Goal: Information Seeking & Learning: Learn about a topic

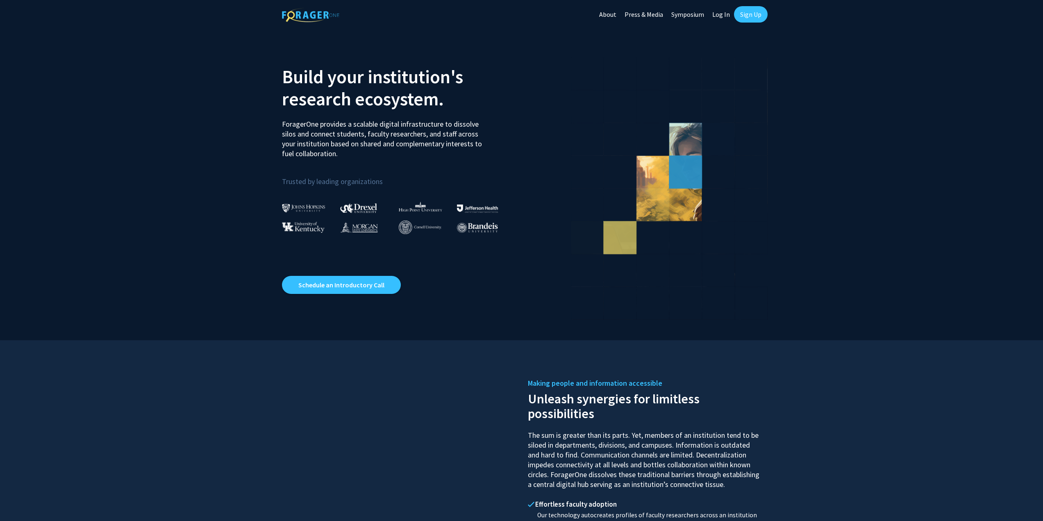
click at [729, 16] on link "Log In" at bounding box center [721, 14] width 26 height 29
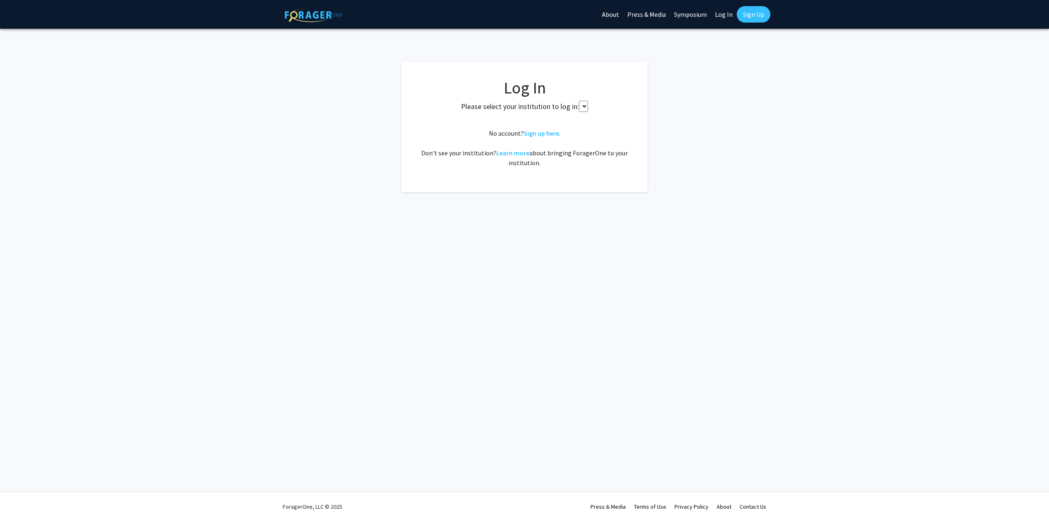
select select
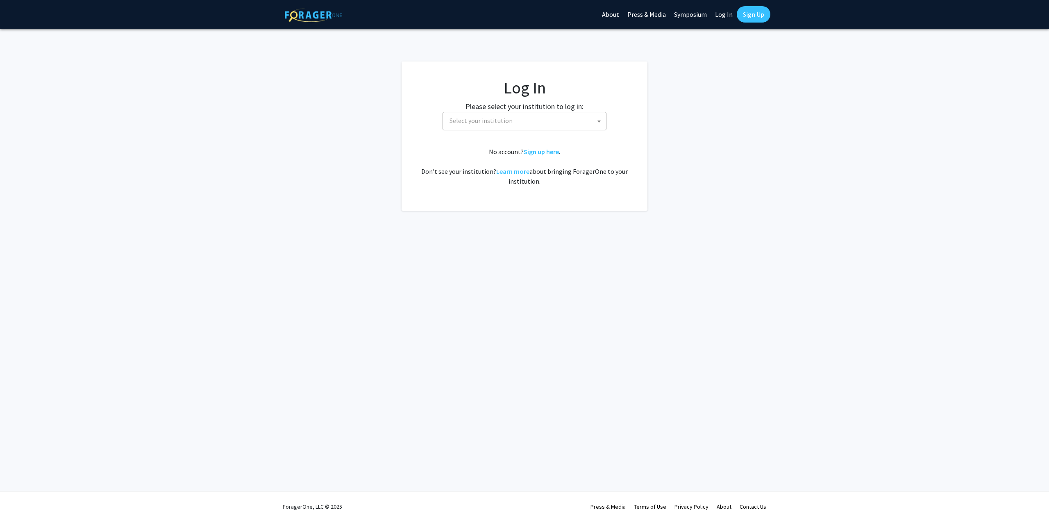
click at [483, 125] on span "Select your institution" at bounding box center [526, 120] width 160 height 17
type input "Johns"
select select "1"
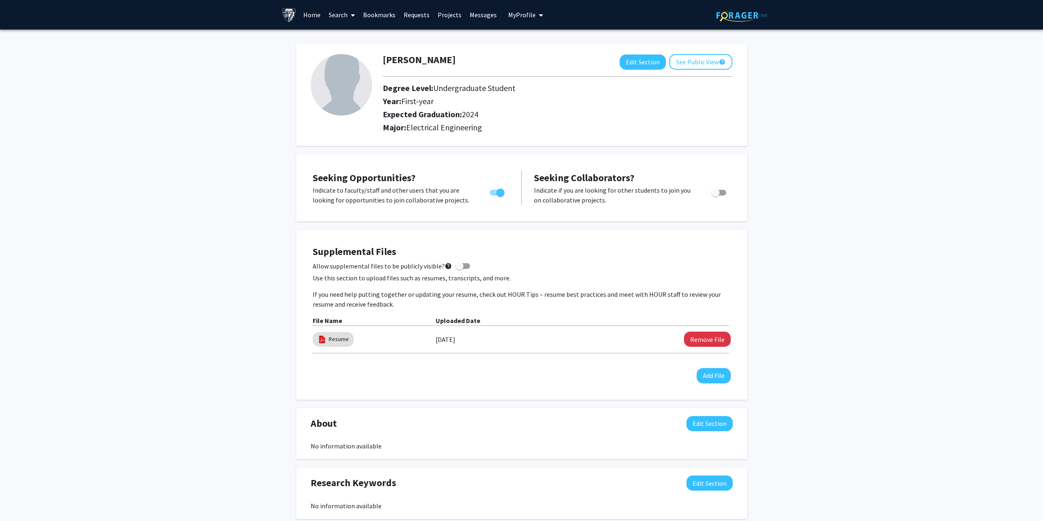
click at [347, 18] on link "Search" at bounding box center [342, 14] width 34 height 29
click at [362, 43] on span "Faculty/Staff" at bounding box center [355, 38] width 60 height 16
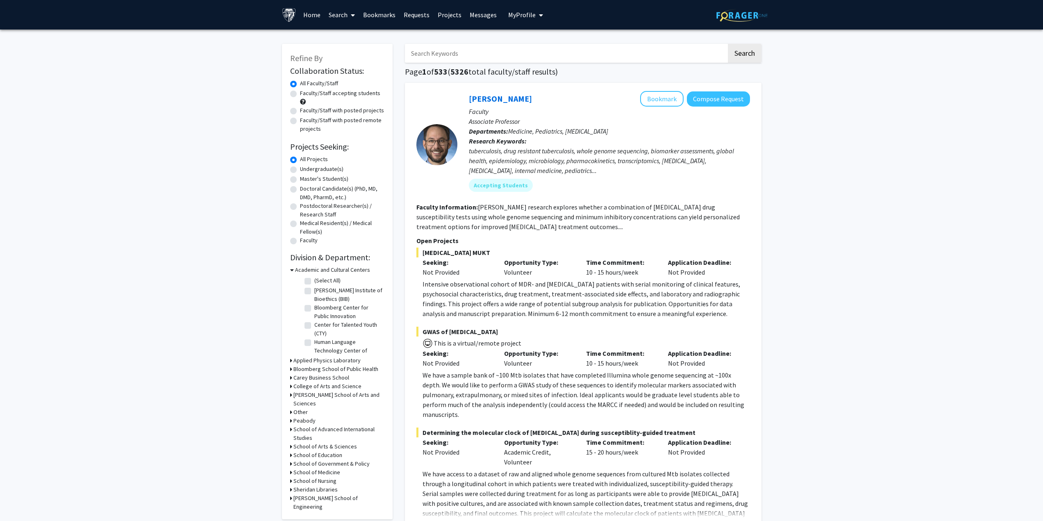
click at [303, 183] on div "Master's Student(s)" at bounding box center [337, 180] width 94 height 10
click at [306, 181] on label "Master's Student(s)" at bounding box center [324, 179] width 48 height 9
click at [305, 180] on input "Master's Student(s)" at bounding box center [302, 177] width 5 height 5
radio input "true"
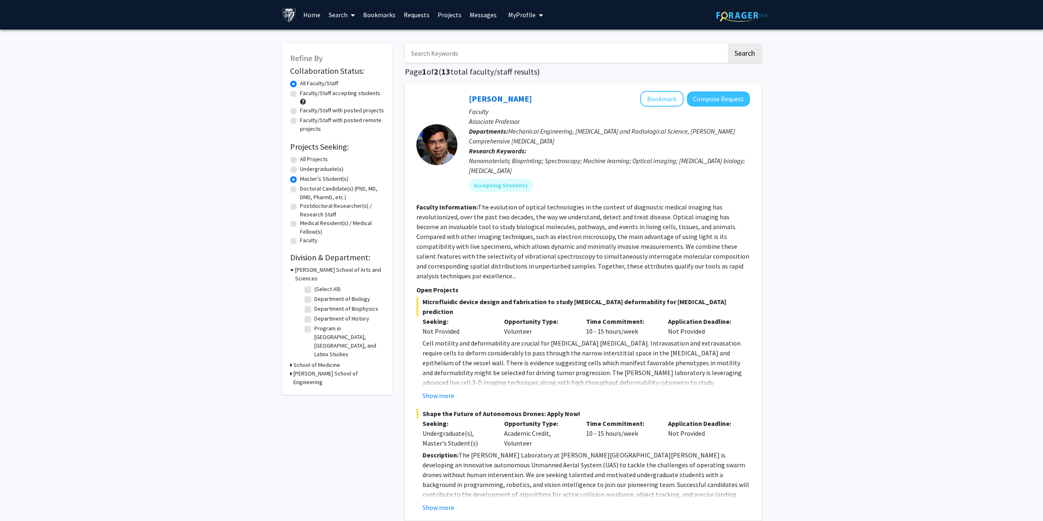
click at [305, 369] on h3 "[PERSON_NAME] School of Engineering" at bounding box center [338, 377] width 91 height 17
click at [309, 361] on h3 "School of Medicine" at bounding box center [316, 365] width 47 height 9
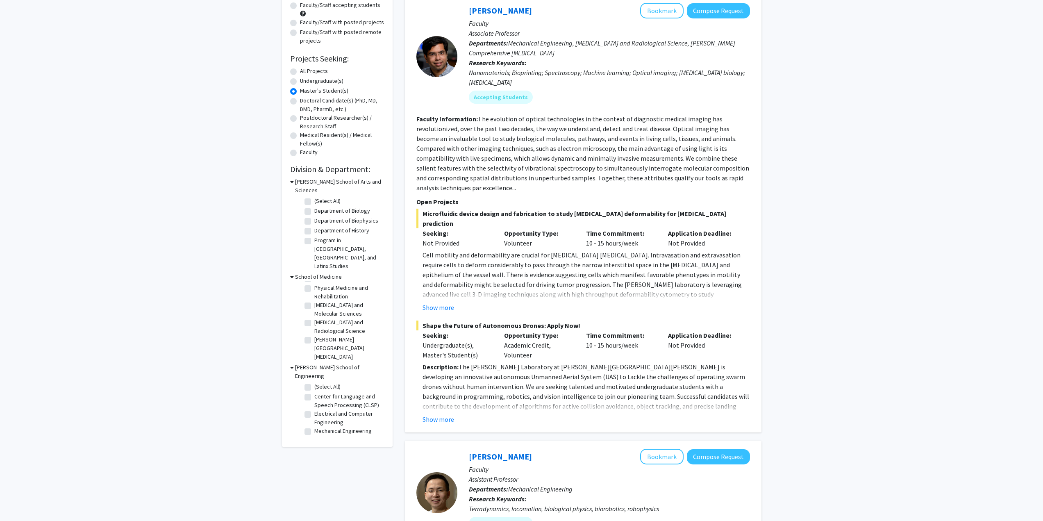
scroll to position [164, 0]
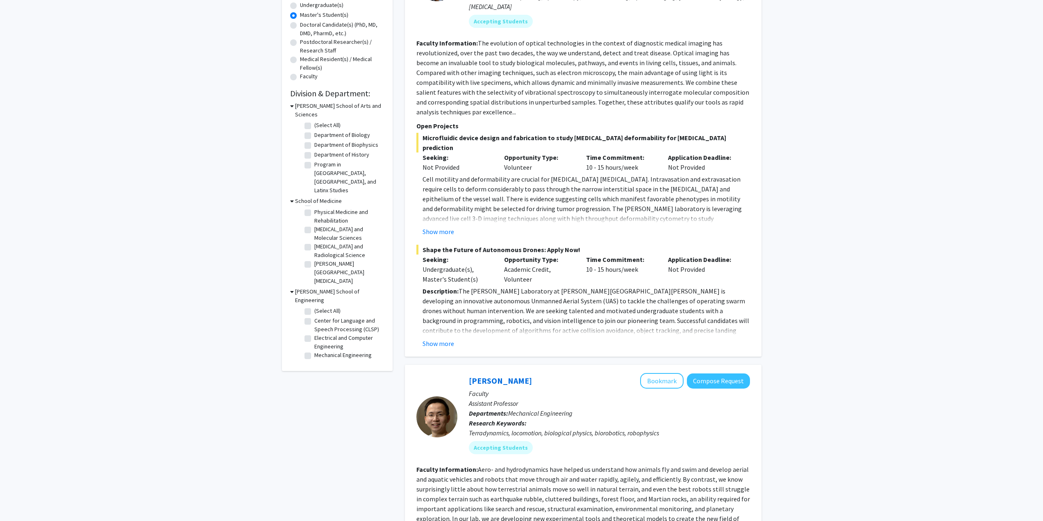
click at [314, 316] on label "Center for Language and Speech Processing (CLSP)" at bounding box center [348, 324] width 68 height 17
click at [314, 316] on input "Center for Language and Speech Processing (CLSP)" at bounding box center [316, 318] width 5 height 5
checkbox input "true"
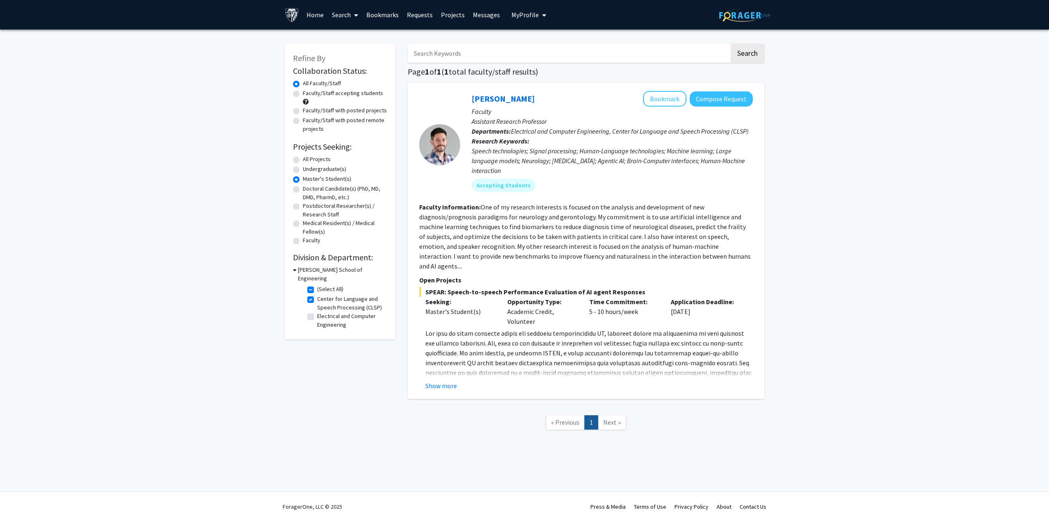
click at [317, 312] on label "Electrical and Computer Engineering" at bounding box center [351, 320] width 68 height 17
click at [317, 312] on input "Electrical and Computer Engineering" at bounding box center [319, 314] width 5 height 5
checkbox input "true"
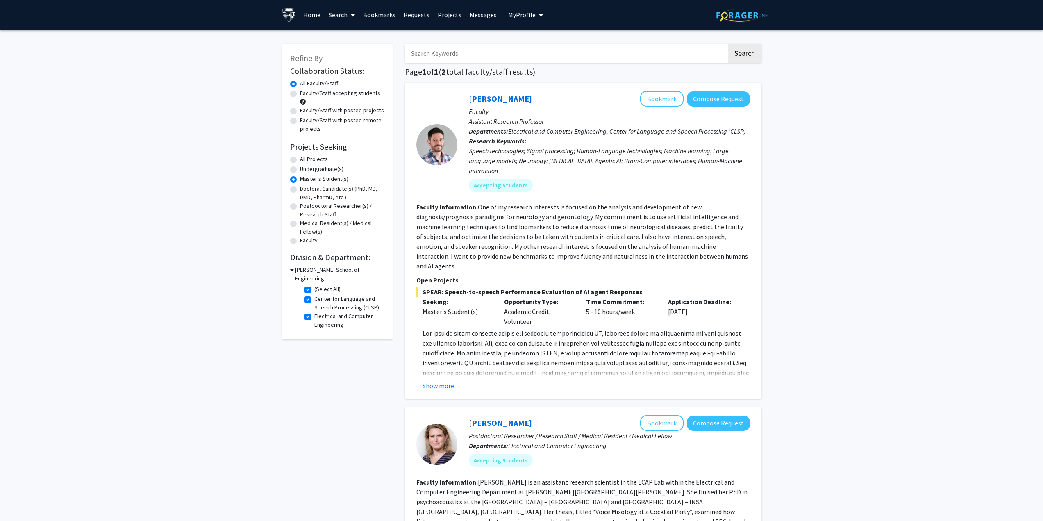
click at [314, 285] on label "(Select All)" at bounding box center [327, 289] width 26 height 9
click at [314, 285] on input "(Select All)" at bounding box center [316, 287] width 5 height 5
checkbox input "false"
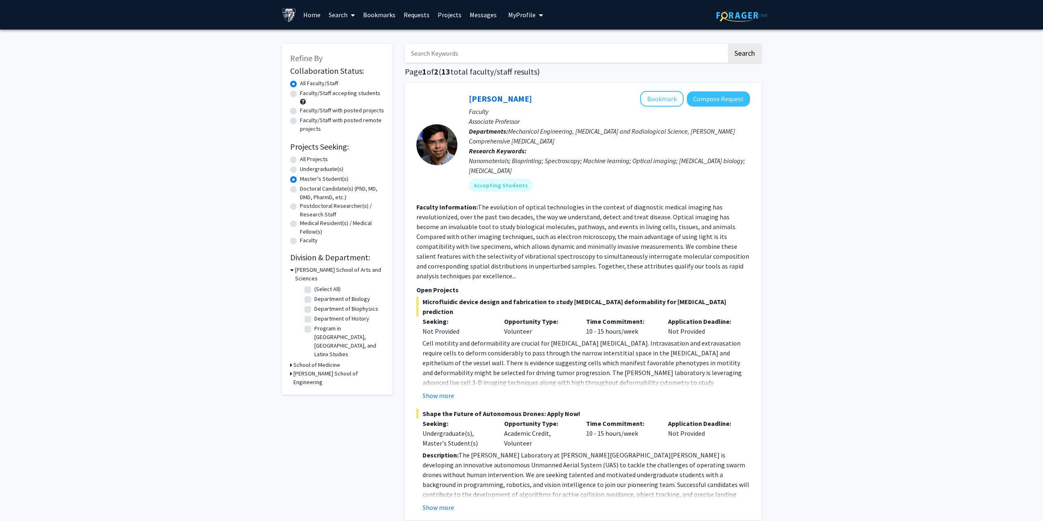
click at [305, 369] on h3 "[PERSON_NAME] School of Engineering" at bounding box center [338, 377] width 91 height 17
click at [308, 398] on fg-checkbox "Center for Language and Speech Processing (CLSP) Center for Language and Speech…" at bounding box center [343, 406] width 78 height 17
click at [314, 398] on label "Center for Language and Speech Processing (CLSP)" at bounding box center [348, 406] width 68 height 17
click at [314, 398] on input "Center for Language and Speech Processing (CLSP)" at bounding box center [316, 400] width 5 height 5
checkbox input "true"
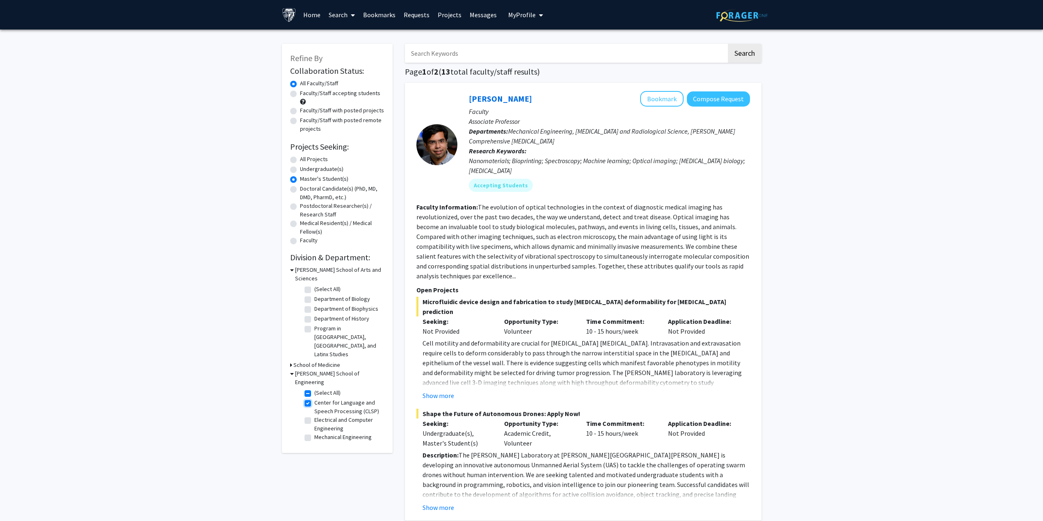
checkbox input "true"
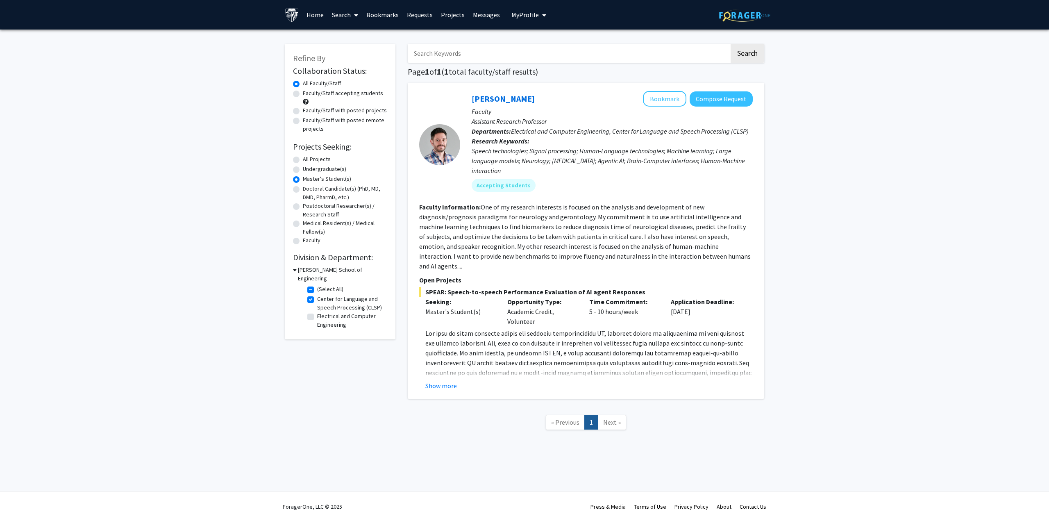
click at [317, 312] on label "Electrical and Computer Engineering" at bounding box center [351, 320] width 68 height 17
click at [317, 312] on input "Electrical and Computer Engineering" at bounding box center [319, 314] width 5 height 5
checkbox input "true"
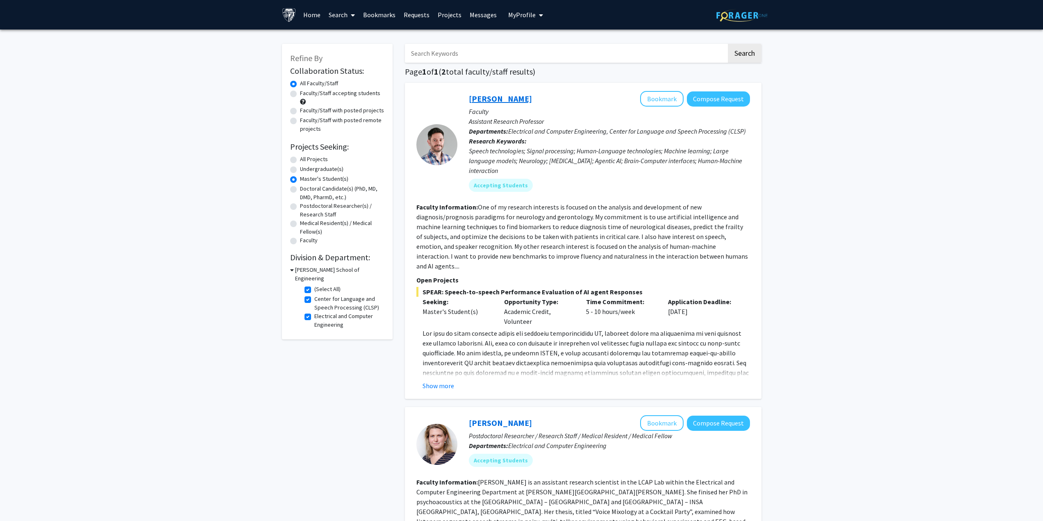
click at [523, 101] on link "[PERSON_NAME]" at bounding box center [500, 98] width 63 height 10
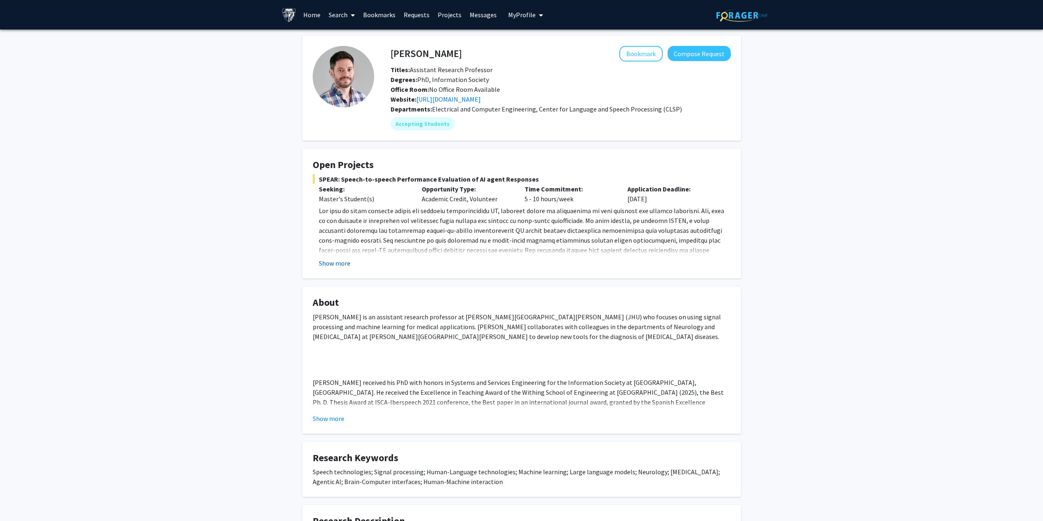
click at [326, 263] on button "Show more" at bounding box center [335, 263] width 32 height 10
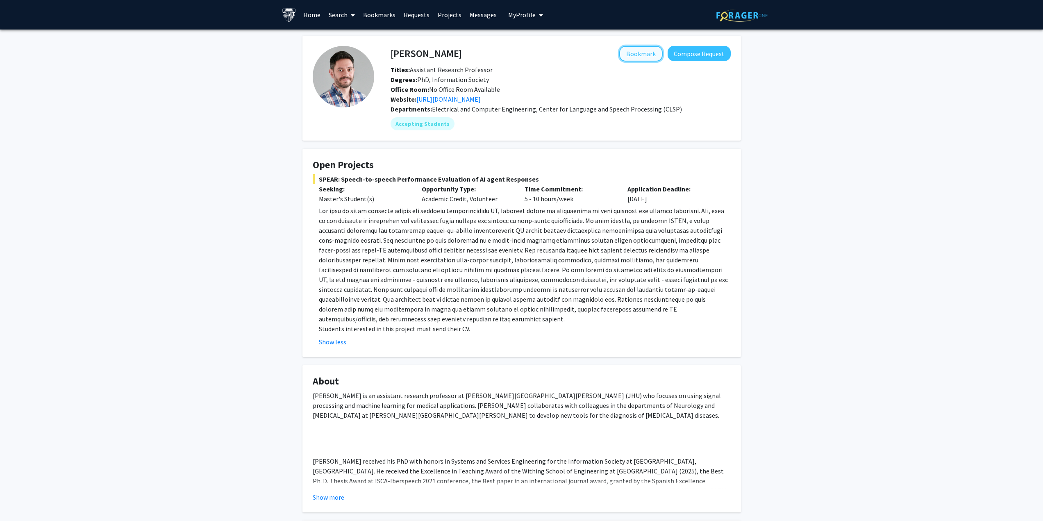
click at [628, 58] on button "Bookmark" at bounding box center [640, 54] width 43 height 16
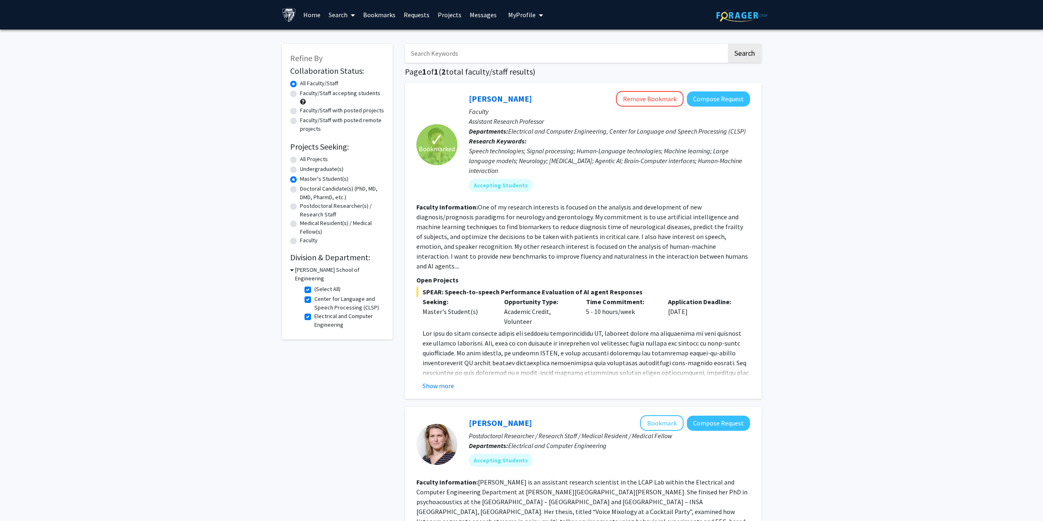
click at [298, 158] on div "All Projects" at bounding box center [337, 160] width 94 height 10
click at [300, 159] on label "All Projects" at bounding box center [314, 159] width 28 height 9
click at [300, 159] on input "All Projects" at bounding box center [302, 157] width 5 height 5
radio input "true"
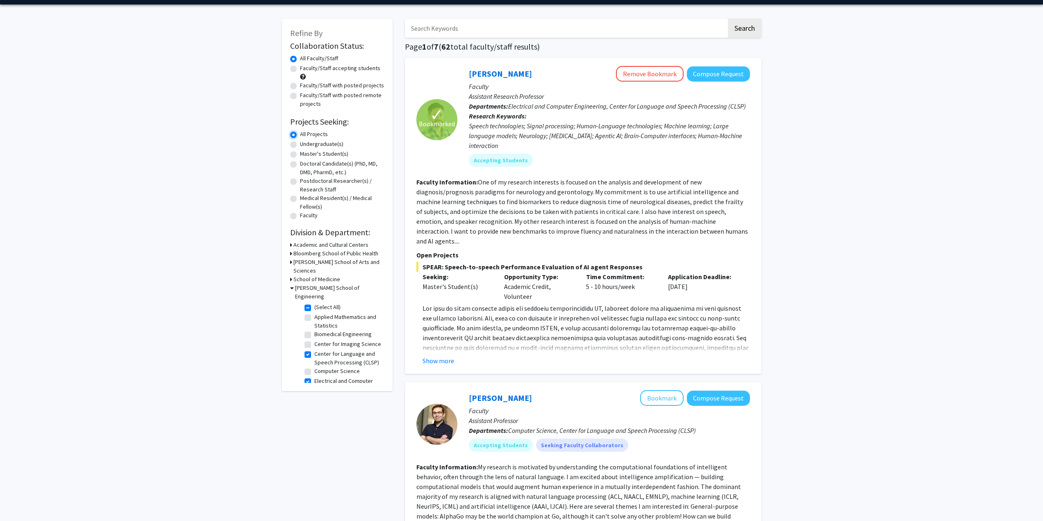
scroll to position [246, 0]
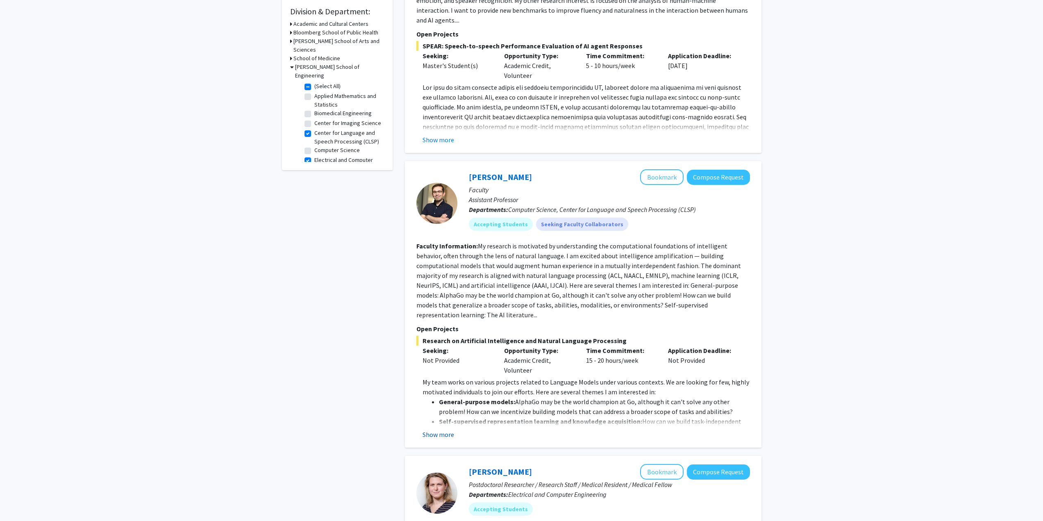
click at [445, 429] on button "Show more" at bounding box center [438, 434] width 32 height 10
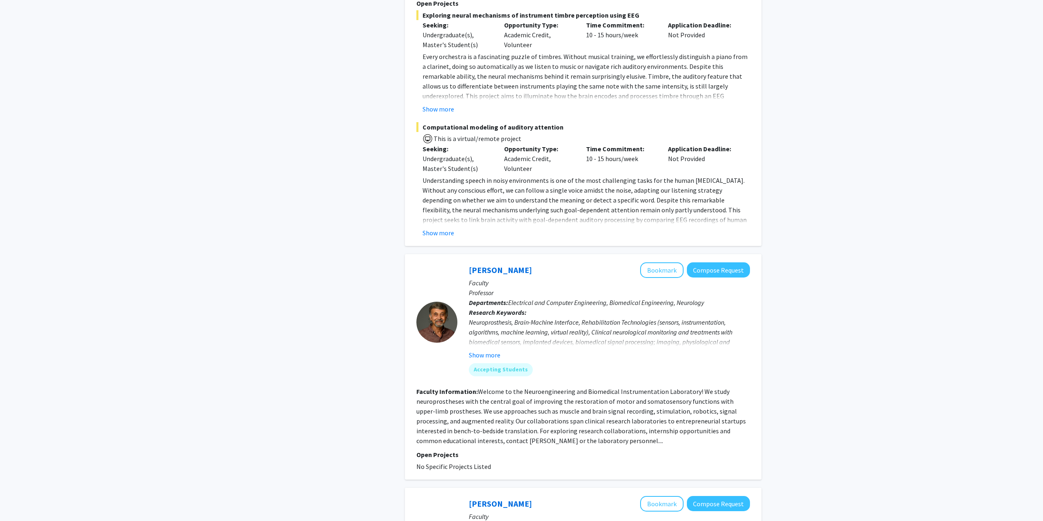
scroll to position [1065, 0]
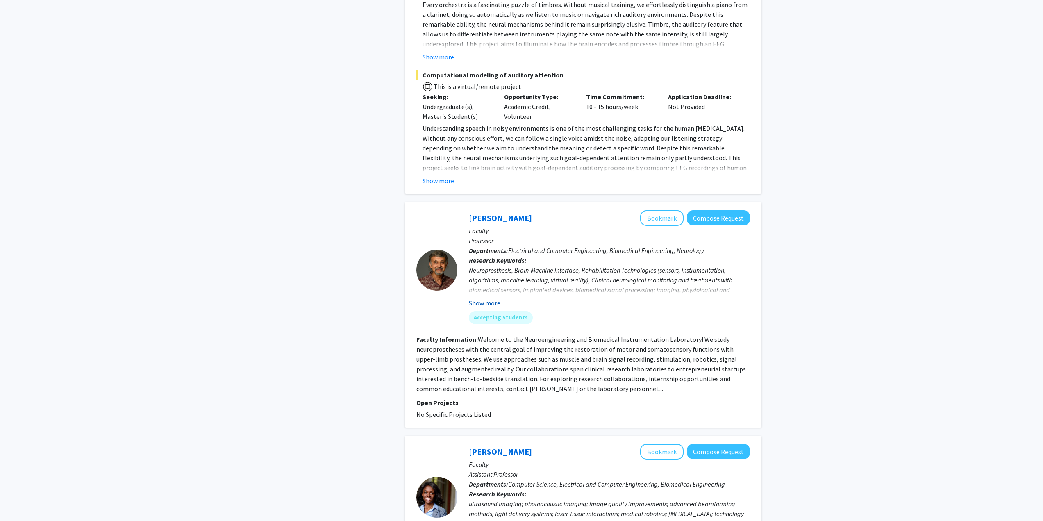
click at [477, 298] on button "Show more" at bounding box center [485, 303] width 32 height 10
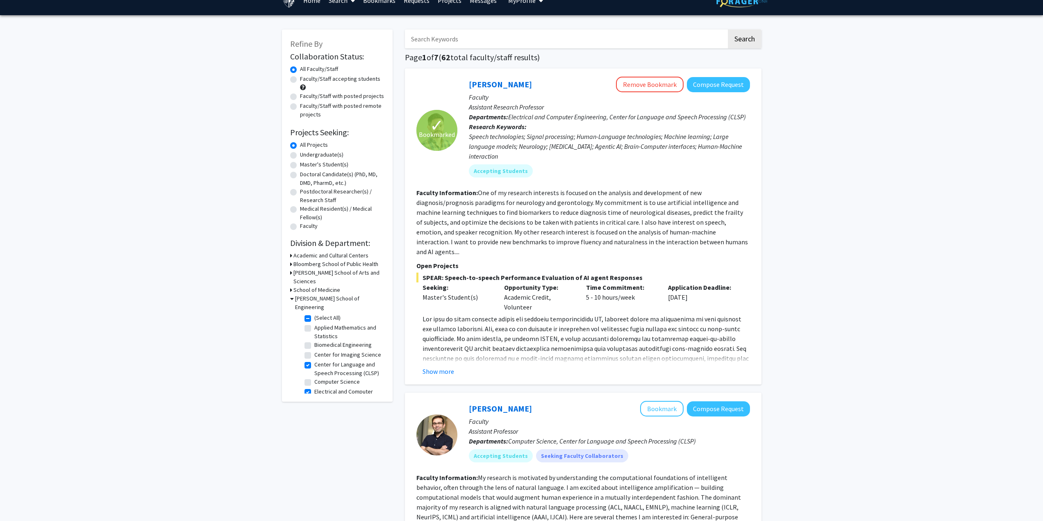
scroll to position [0, 0]
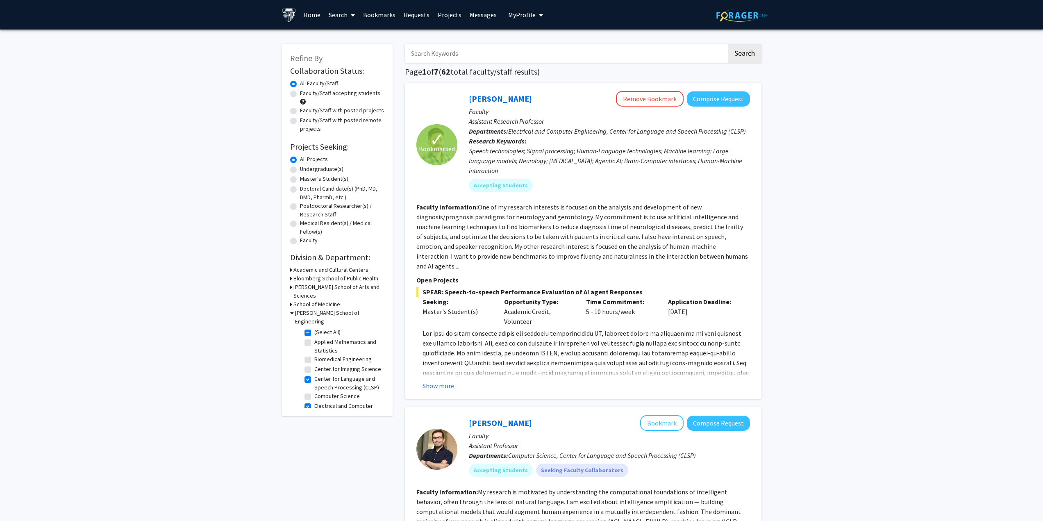
click at [330, 277] on h3 "Bloomberg School of Public Health" at bounding box center [335, 278] width 85 height 9
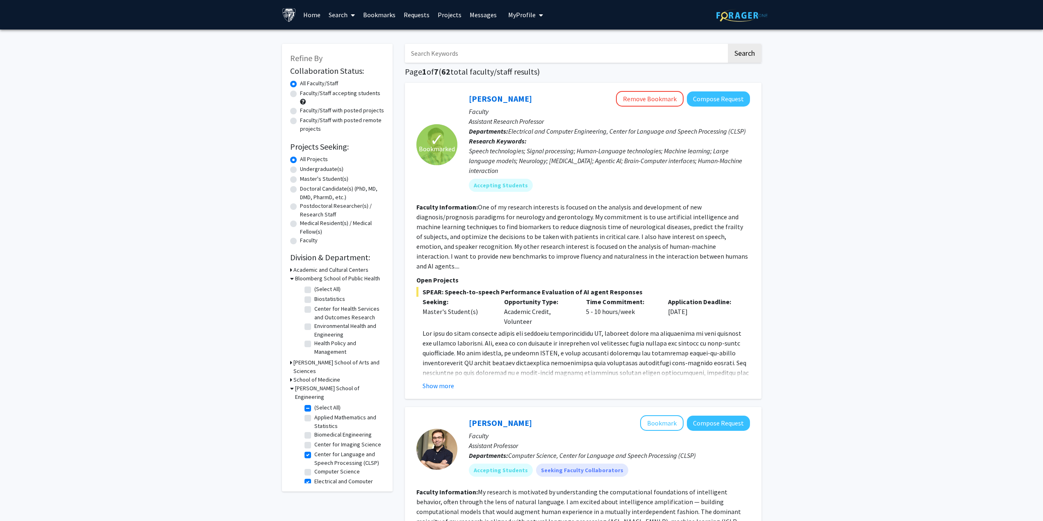
click at [333, 269] on h3 "Academic and Cultural Centers" at bounding box center [330, 270] width 75 height 9
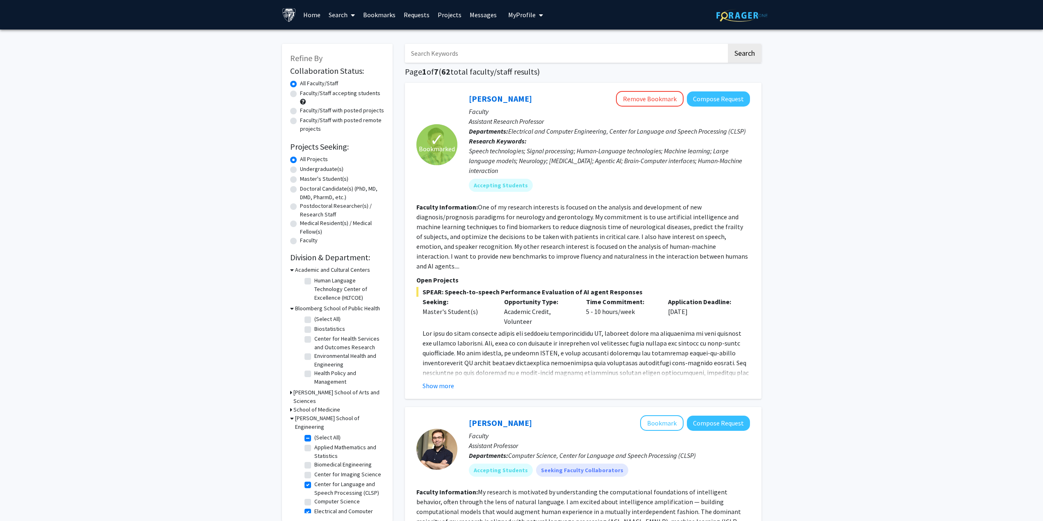
click at [349, 390] on h3 "[PERSON_NAME] School of Arts and Sciences" at bounding box center [338, 396] width 91 height 17
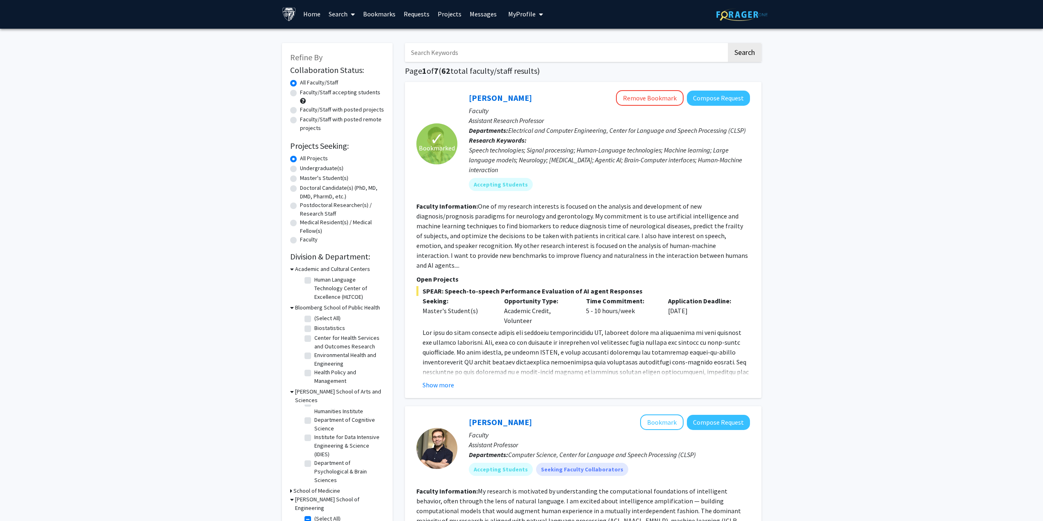
scroll to position [123, 0]
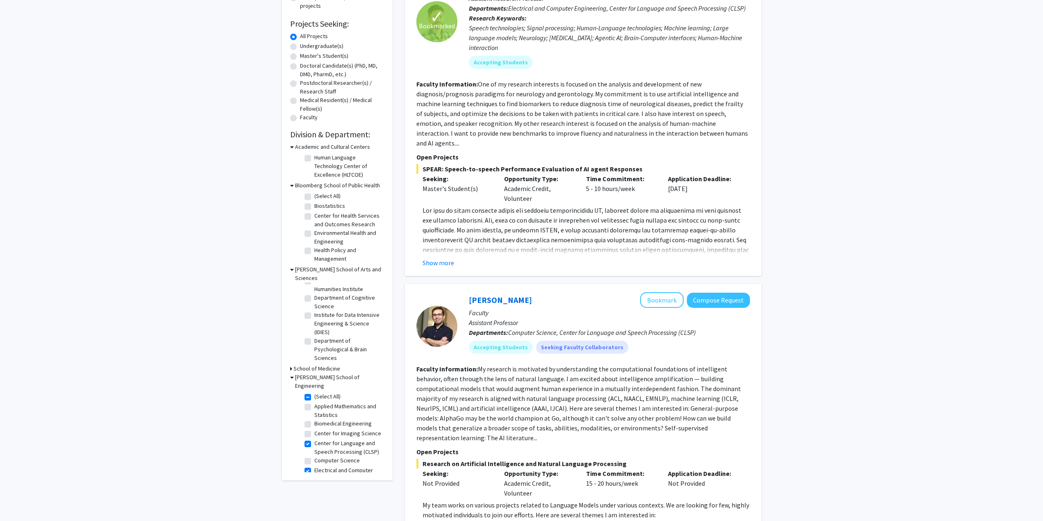
click at [319, 364] on h3 "School of Medicine" at bounding box center [316, 368] width 47 height 9
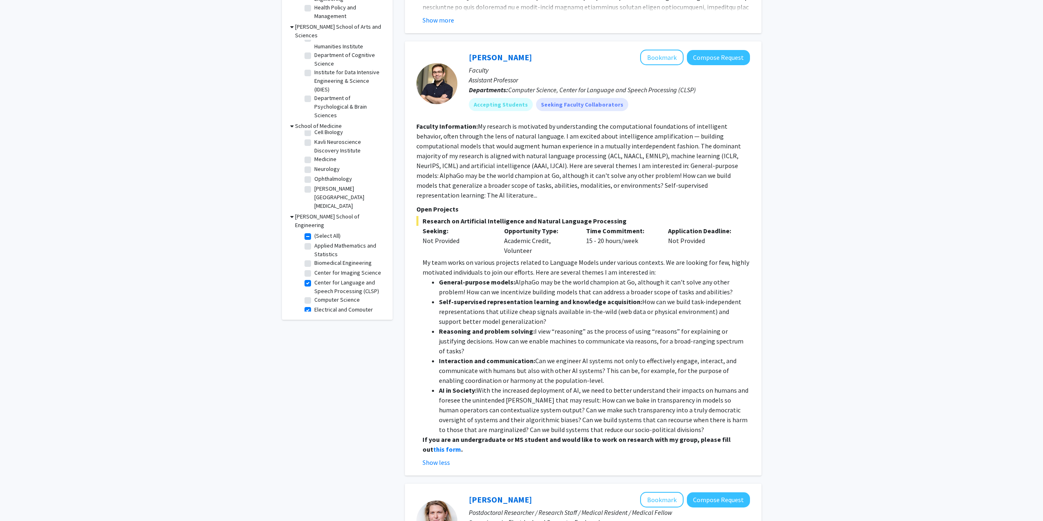
scroll to position [369, 0]
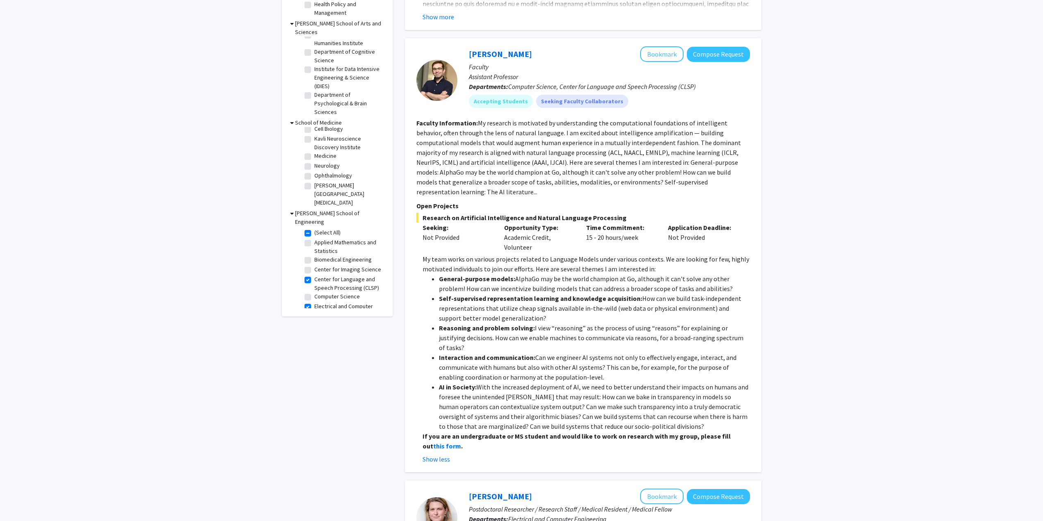
click at [349, 292] on label "Computer Science" at bounding box center [336, 296] width 45 height 9
click at [320, 292] on input "Computer Science" at bounding box center [316, 294] width 5 height 5
checkbox input "true"
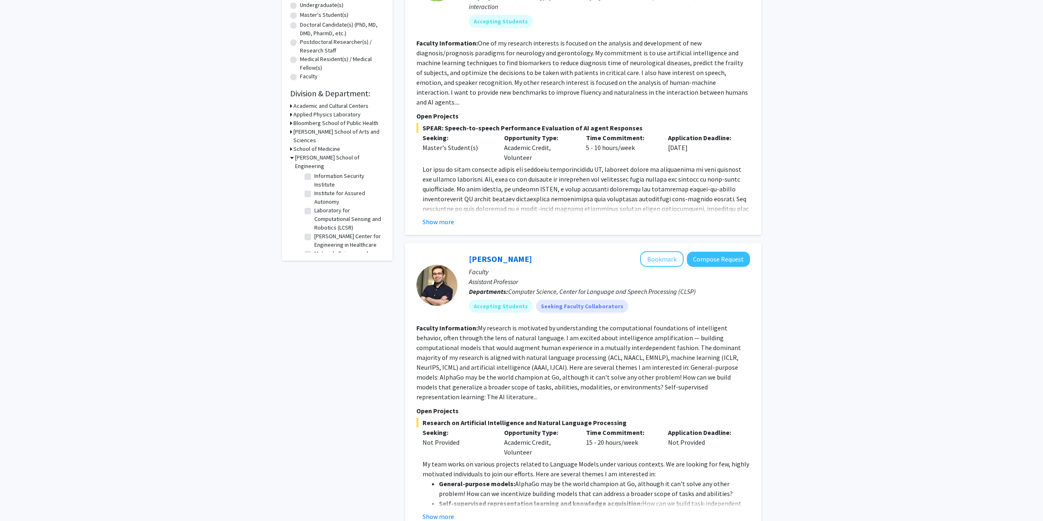
scroll to position [123, 0]
click at [339, 200] on label "Laboratory for Computational Sensing and Robotics (LCSR)" at bounding box center [348, 205] width 68 height 26
click at [320, 197] on input "Laboratory for Computational Sensing and Robotics (LCSR)" at bounding box center [316, 194] width 5 height 5
checkbox input "true"
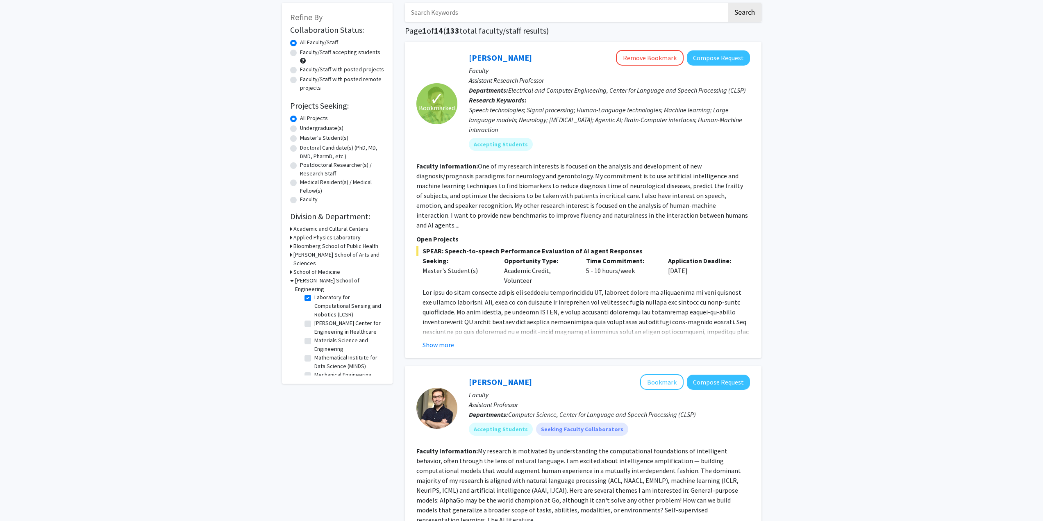
scroll to position [153, 0]
click at [337, 320] on label "[PERSON_NAME] Center for Engineering in Healthcare" at bounding box center [348, 319] width 68 height 17
click at [320, 316] on input "[PERSON_NAME] Center for Engineering in Healthcare" at bounding box center [316, 313] width 5 height 5
checkbox input "true"
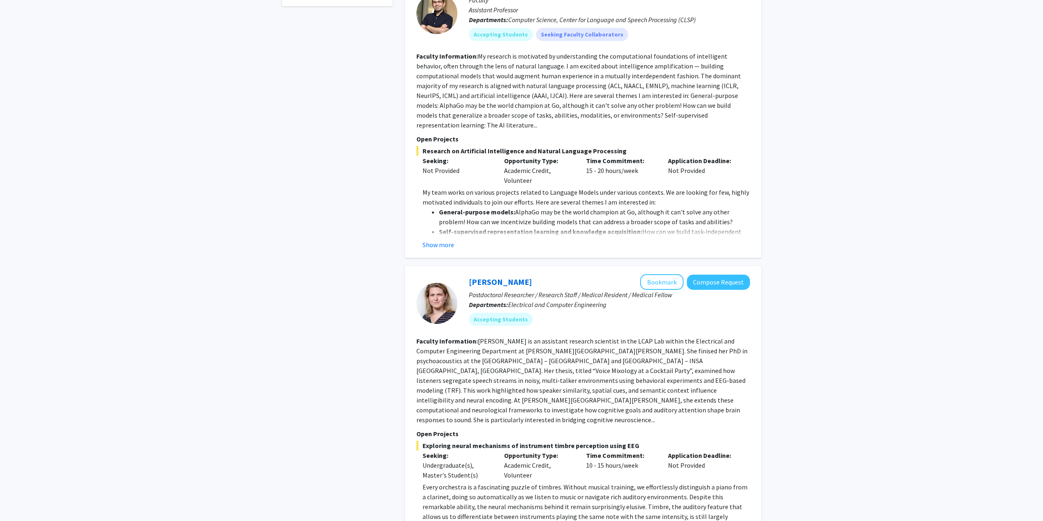
scroll to position [246, 0]
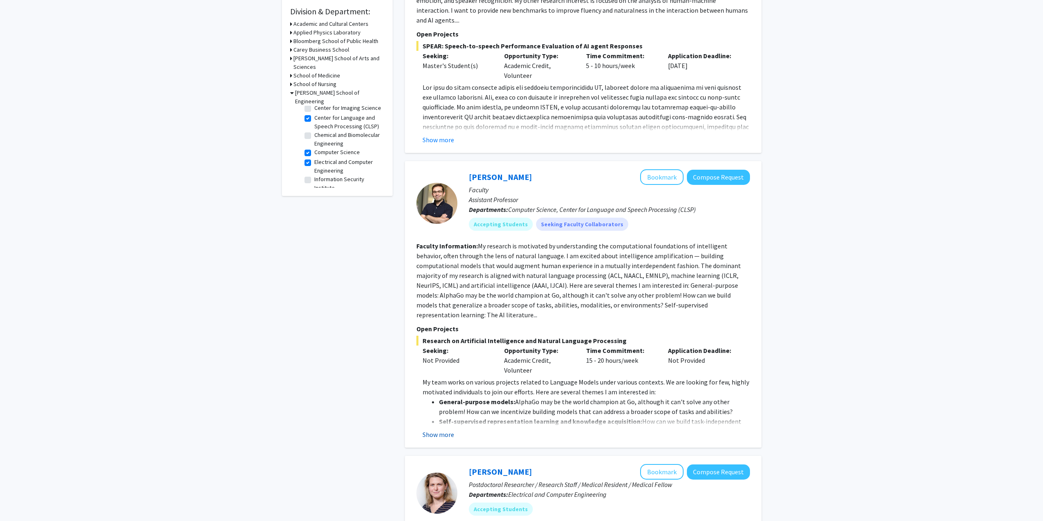
click at [443, 429] on button "Show more" at bounding box center [438, 434] width 32 height 10
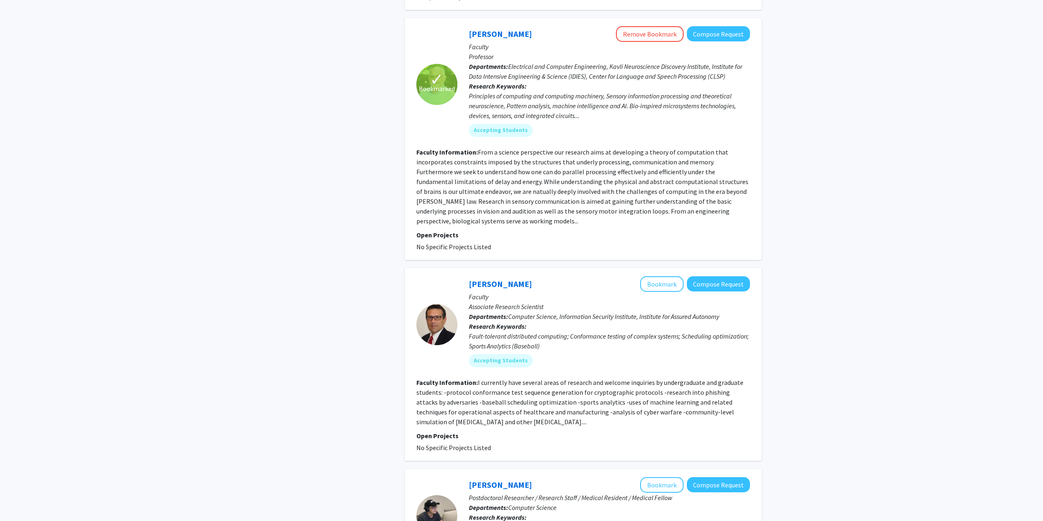
scroll to position [1557, 0]
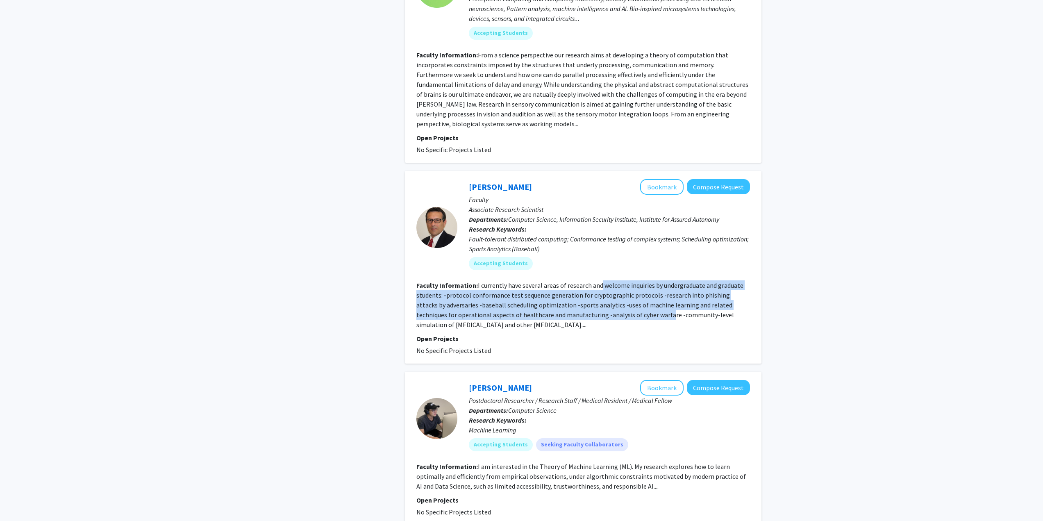
drag, startPoint x: 597, startPoint y: 236, endPoint x: 626, endPoint y: 268, distance: 43.8
click at [626, 281] on fg-read-more "I currently have several areas of research and welcome inquiries by undergradua…" at bounding box center [579, 305] width 327 height 48
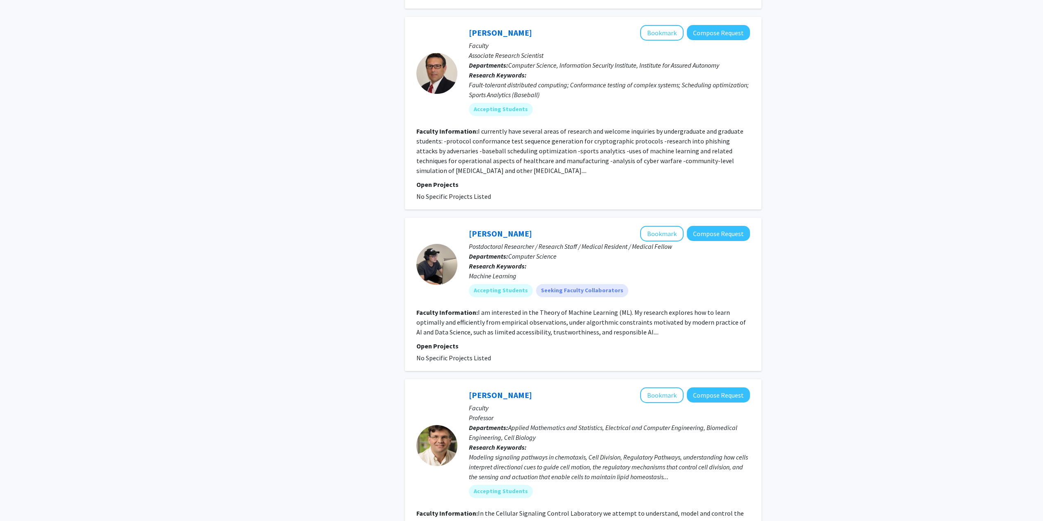
scroll to position [1721, 0]
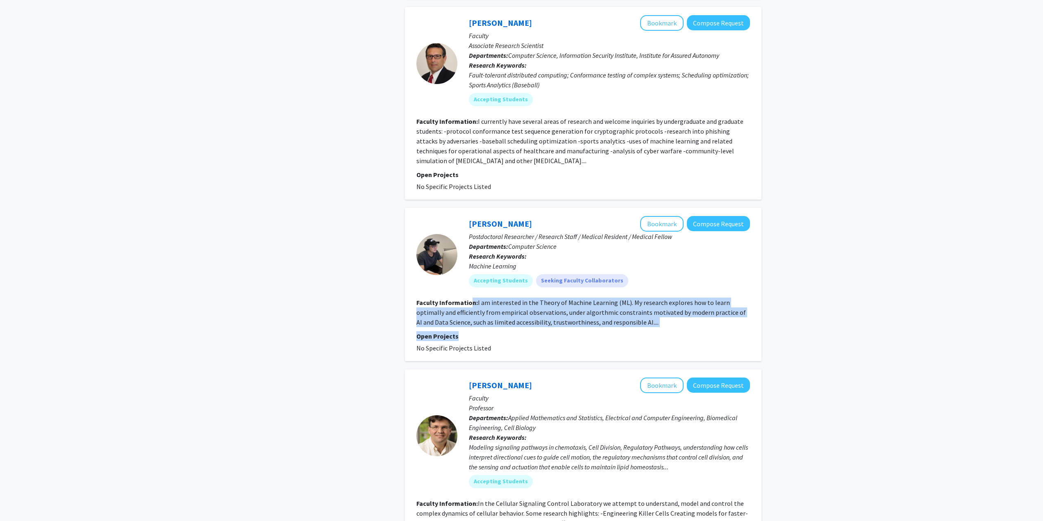
drag, startPoint x: 470, startPoint y: 251, endPoint x: 618, endPoint y: 281, distance: 150.9
click at [618, 281] on fg-search-faculty "[PERSON_NAME] Bookmark Compose Request Postdoctoral Researcher / Research Staff…" at bounding box center [583, 284] width 334 height 137
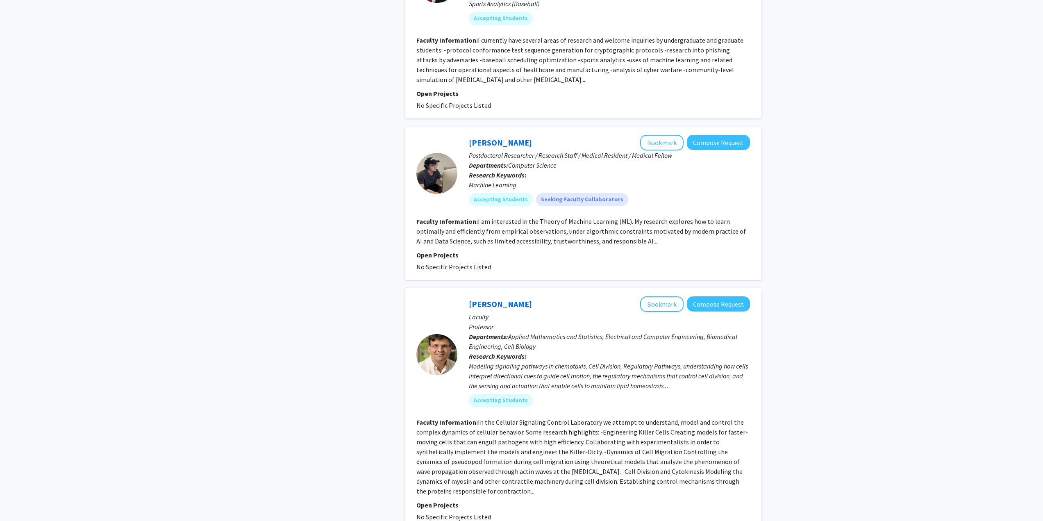
scroll to position [1934, 0]
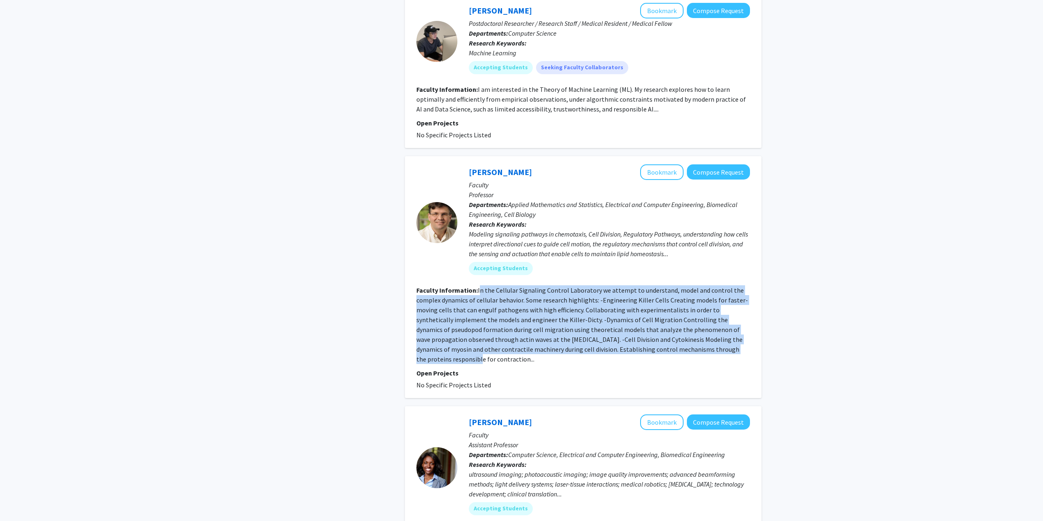
drag, startPoint x: 479, startPoint y: 241, endPoint x: 717, endPoint y: 303, distance: 246.2
click at [717, 303] on fg-read-more "In the Cellular Signaling Control Laboratory we attempt to understand, model an…" at bounding box center [581, 324] width 331 height 77
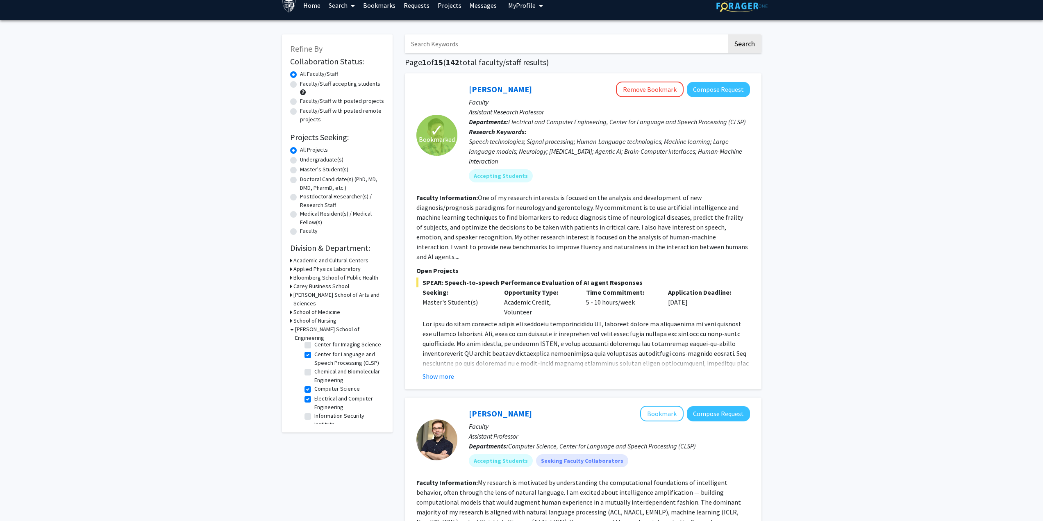
scroll to position [8, 0]
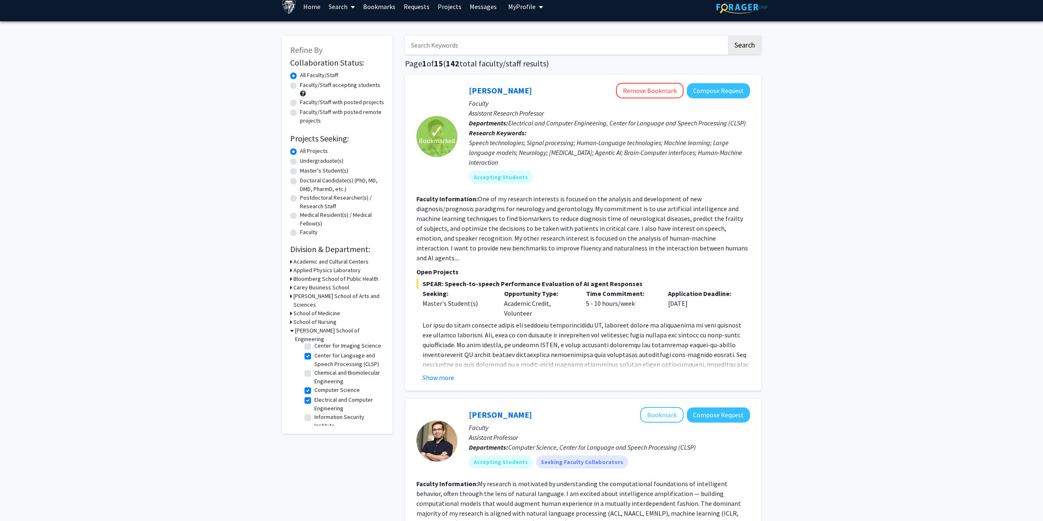
click at [443, 372] on button "Show more" at bounding box center [438, 377] width 32 height 10
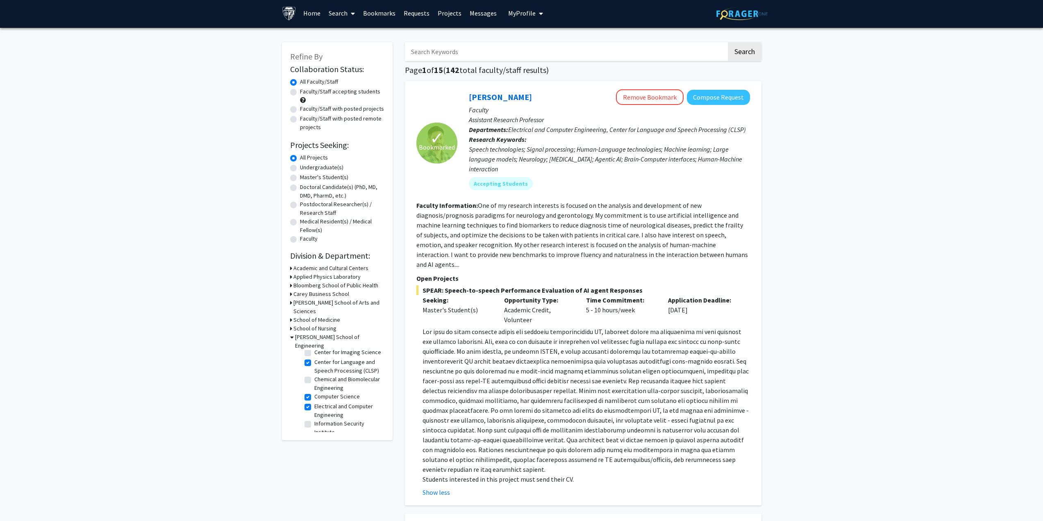
scroll to position [0, 0]
